Goal: Task Accomplishment & Management: Manage account settings

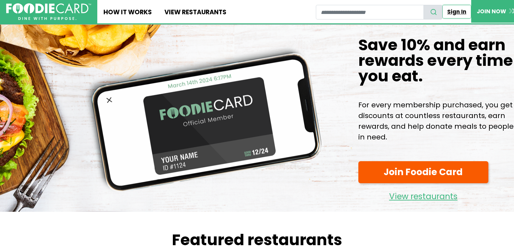
click at [454, 9] on link "Sign In" at bounding box center [456, 12] width 29 height 14
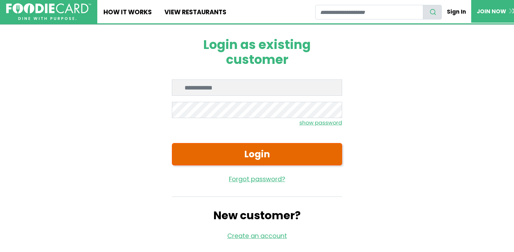
type input "**********"
click at [292, 150] on button "Login" at bounding box center [257, 154] width 170 height 22
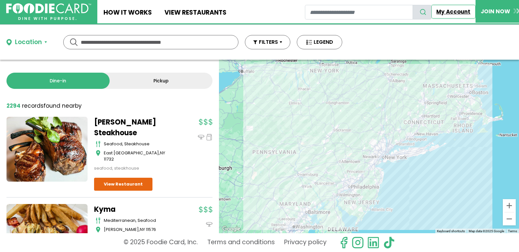
click at [455, 11] on link "My Account" at bounding box center [453, 12] width 44 height 14
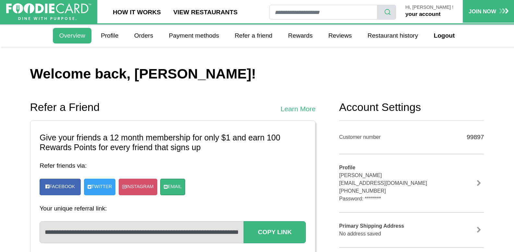
click at [440, 15] on link "your account" at bounding box center [422, 14] width 35 height 6
click at [440, 12] on link "your account" at bounding box center [422, 14] width 35 height 6
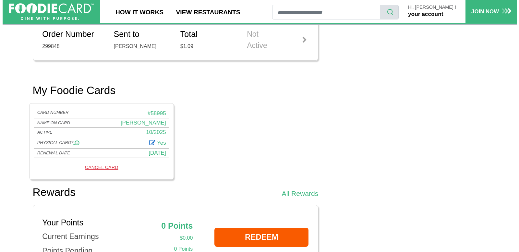
scroll to position [292, 0]
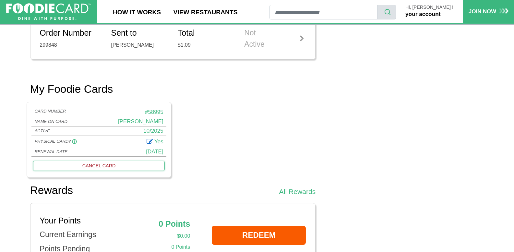
click at [95, 165] on link "CANCEL CARD" at bounding box center [98, 166] width 131 height 10
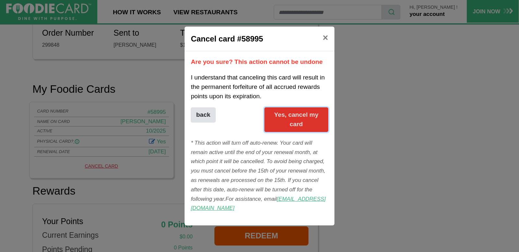
click at [291, 127] on button "Yes, cancel my card" at bounding box center [296, 119] width 64 height 25
